Goal: Obtain resource: Download file/media

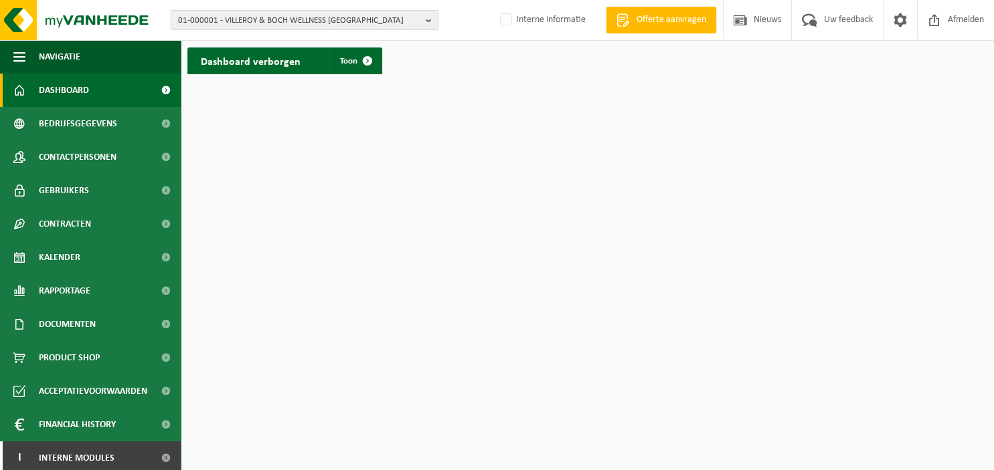
click at [431, 18] on b "button" at bounding box center [432, 20] width 12 height 19
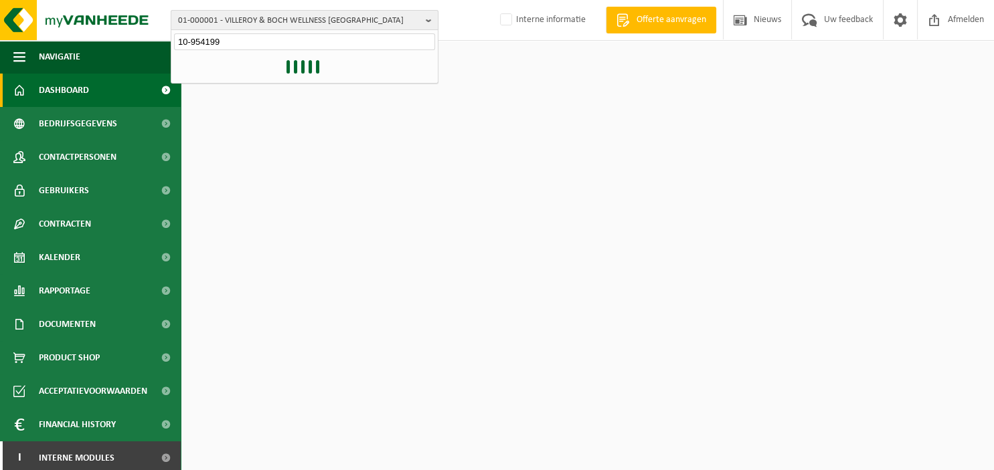
type input "10-954199"
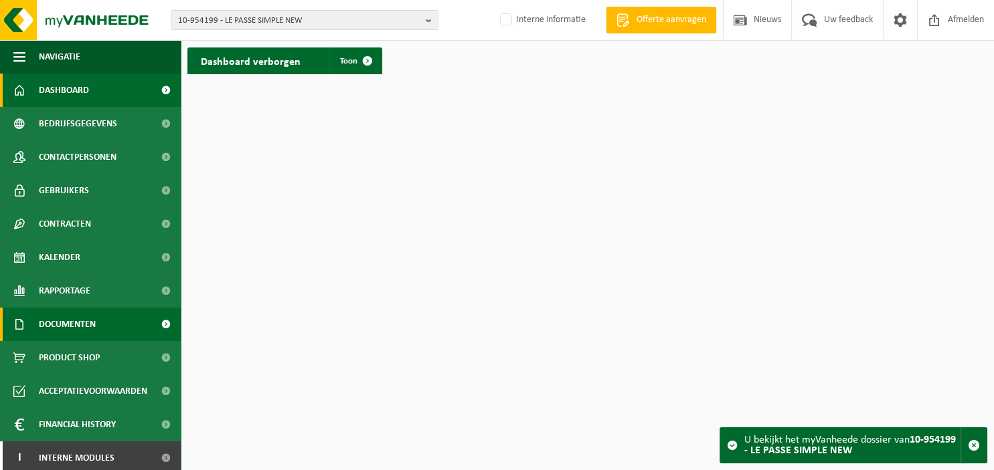
click at [82, 321] on span "Documenten" at bounding box center [67, 324] width 57 height 33
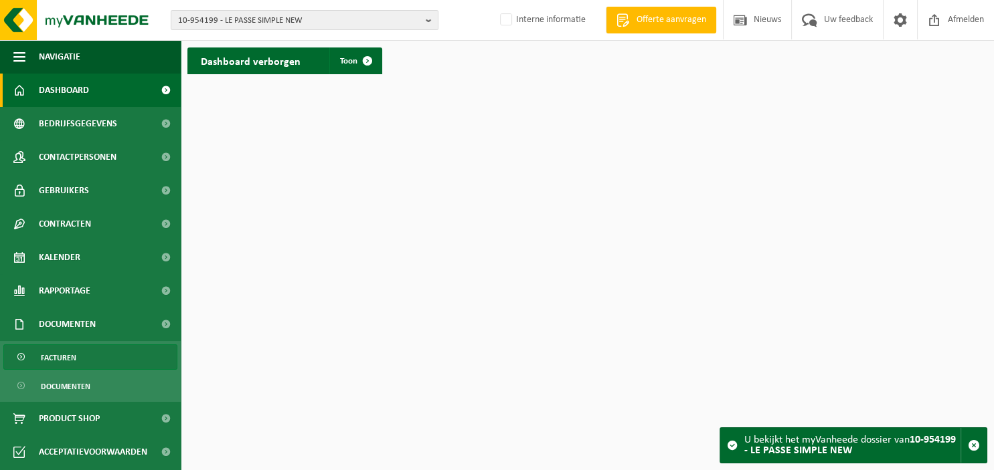
click at [82, 361] on link "Facturen" at bounding box center [90, 357] width 174 height 25
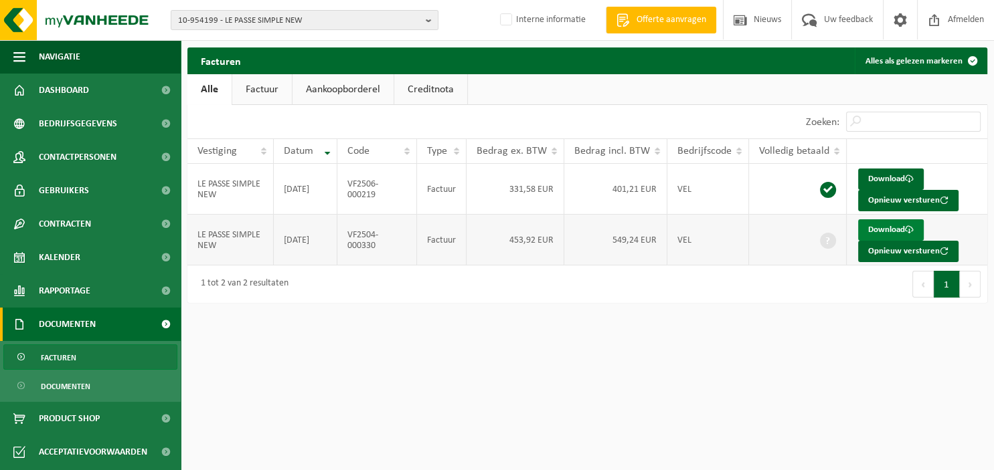
click at [883, 232] on link "Download" at bounding box center [891, 229] width 66 height 21
